Goal: Information Seeking & Learning: Learn about a topic

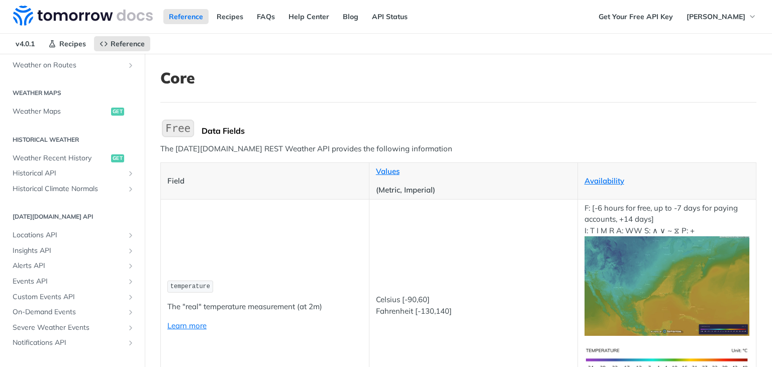
scroll to position [285, 0]
click at [127, 170] on icon "Show subpages for Historical API" at bounding box center [131, 172] width 8 height 8
click at [127, 174] on icon "Show subpages for Historical API" at bounding box center [131, 172] width 8 height 8
click at [127, 170] on icon "Show subpages for Historical API" at bounding box center [131, 172] width 8 height 8
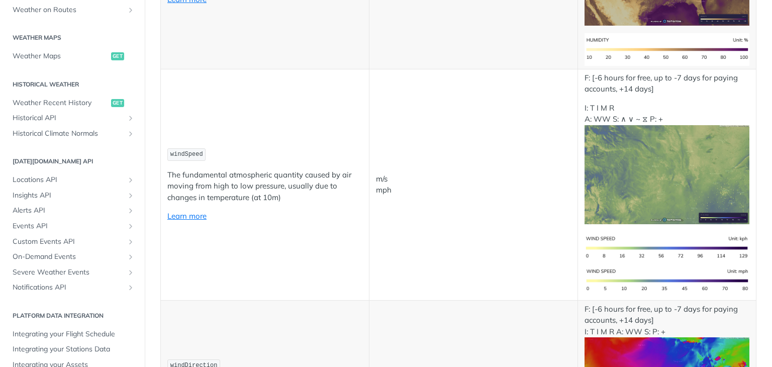
scroll to position [836, 0]
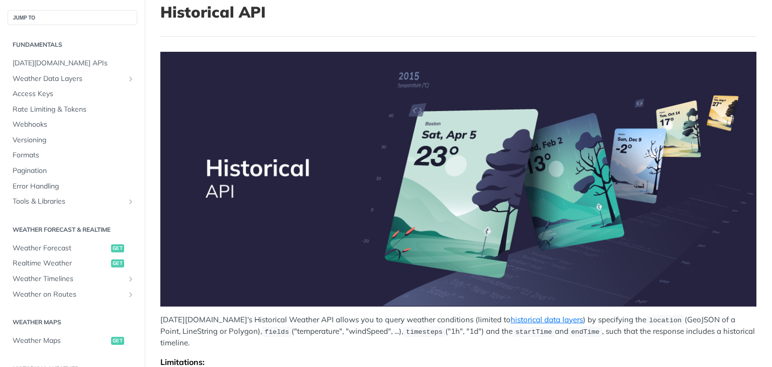
scroll to position [59, 0]
